Goal: Information Seeking & Learning: Understand process/instructions

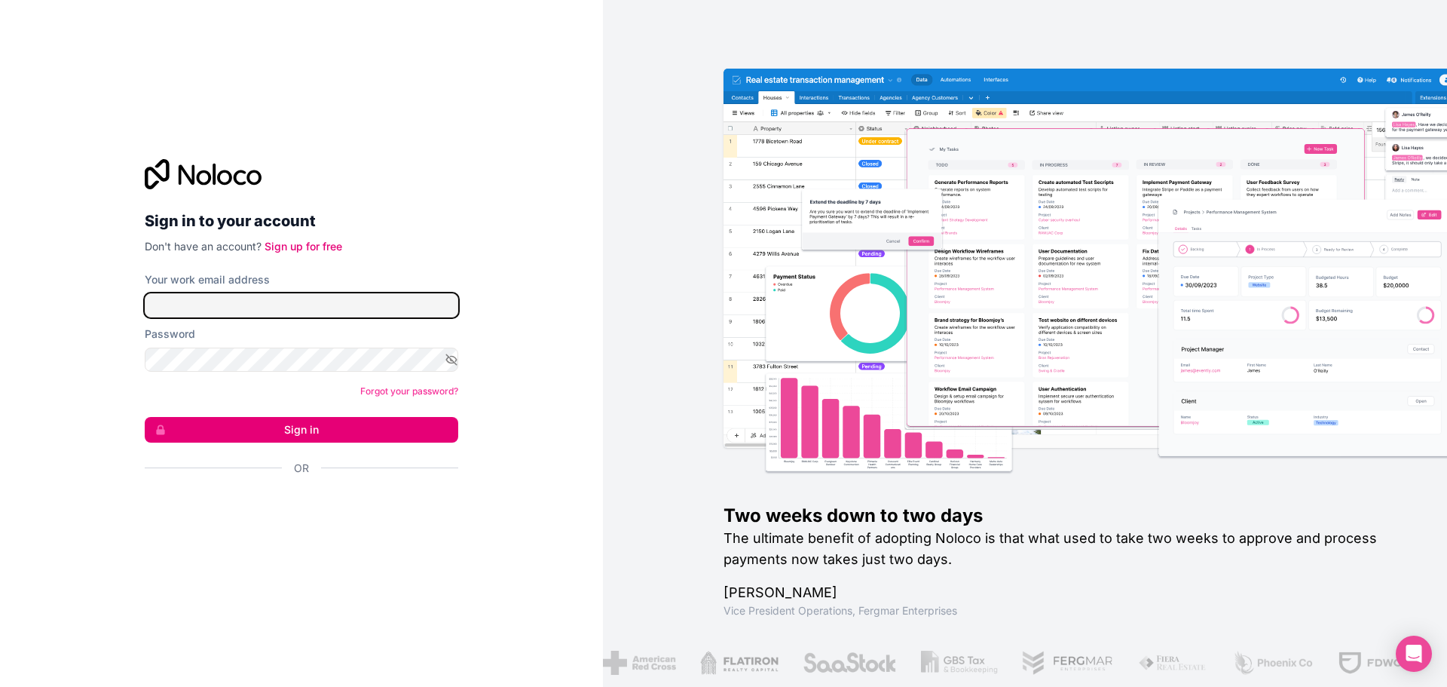
type input "**********"
click at [300, 427] on button "Sign in" at bounding box center [302, 430] width 314 height 26
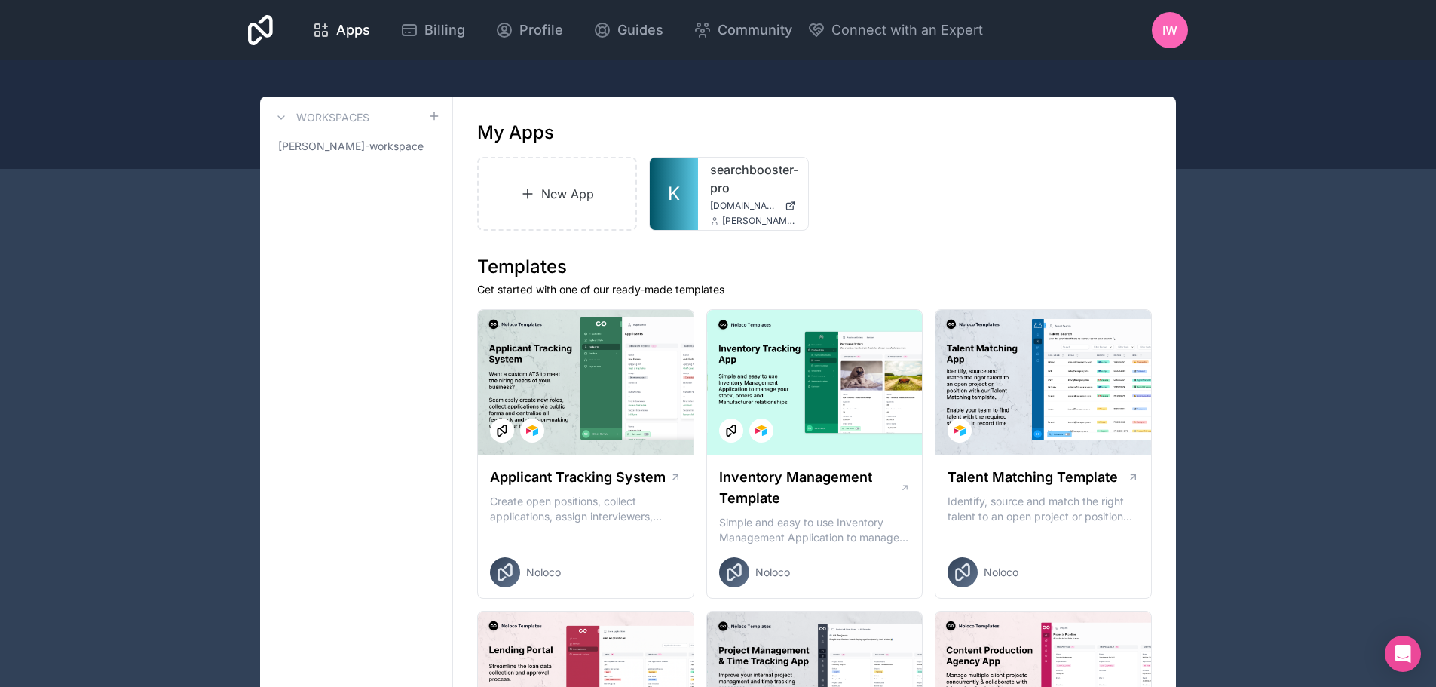
click at [625, 32] on span "Guides" at bounding box center [640, 30] width 46 height 21
